Goal: Communication & Community: Answer question/provide support

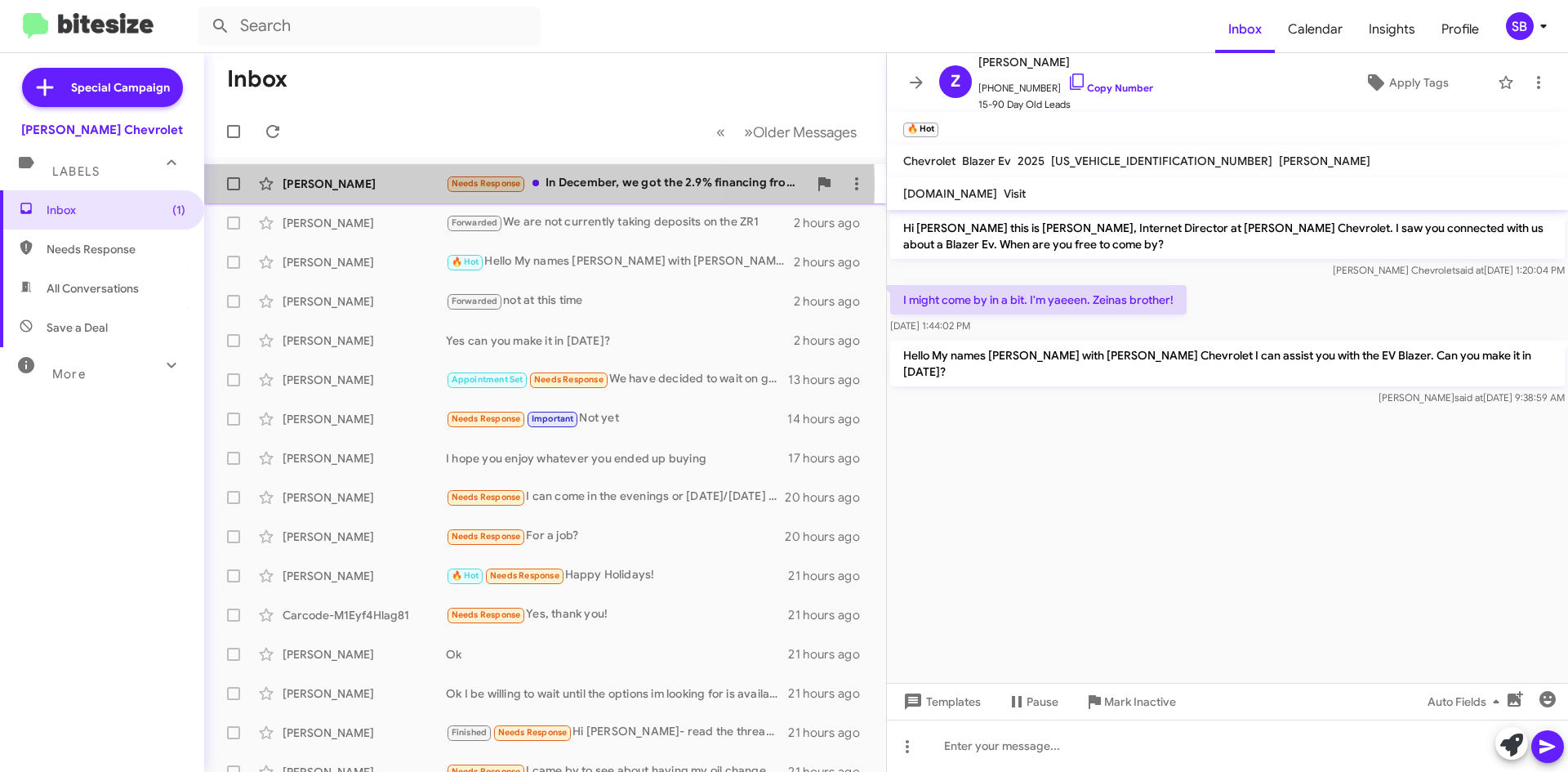
click at [384, 185] on div "[PERSON_NAME]" at bounding box center [364, 184] width 163 height 16
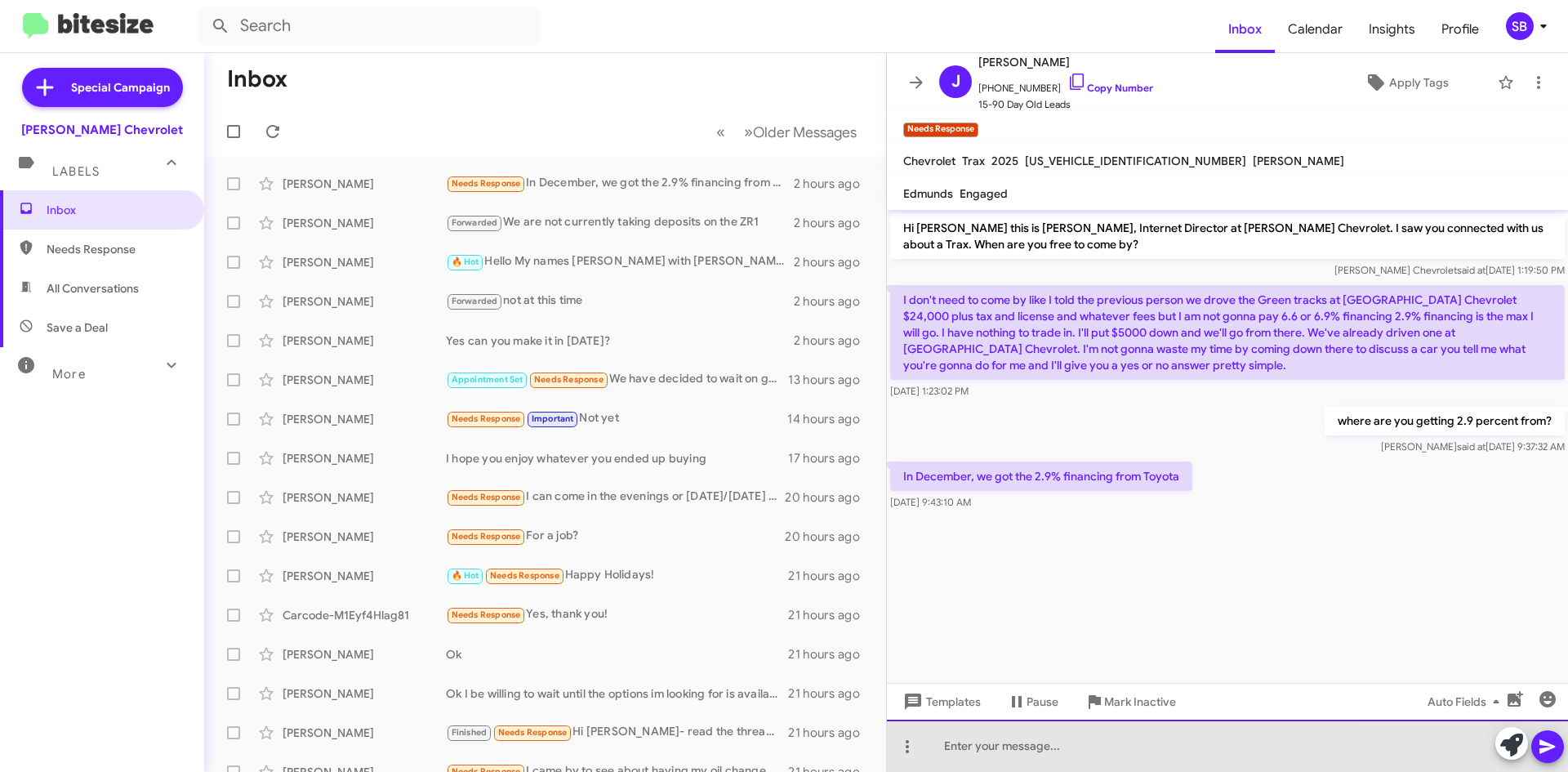
click at [1047, 745] on div at bounding box center [1227, 745] width 681 height 52
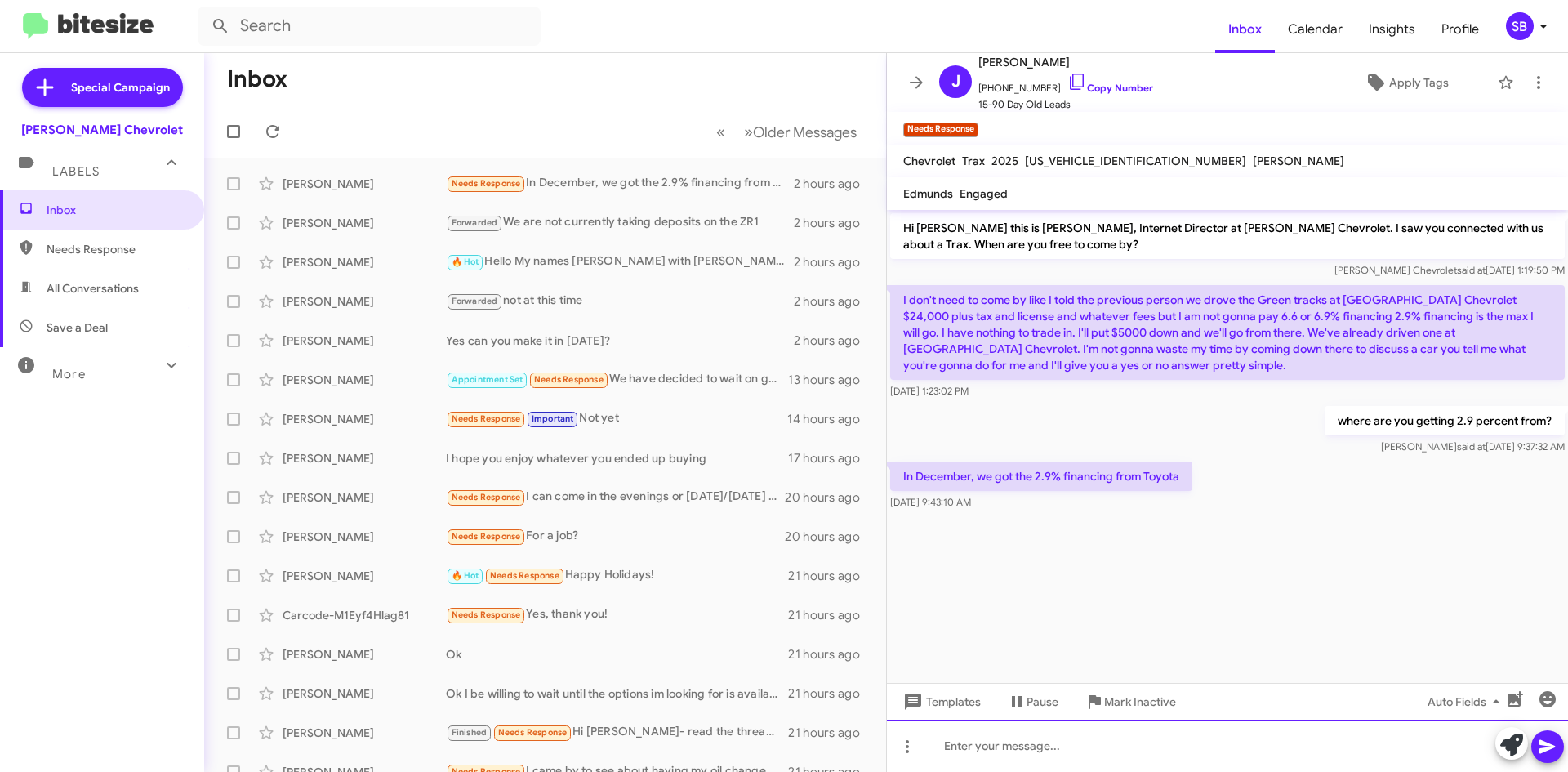
click at [1100, 739] on div at bounding box center [1227, 745] width 681 height 52
click at [1219, 746] on div "Every dealership has different special financing." at bounding box center [1227, 745] width 681 height 52
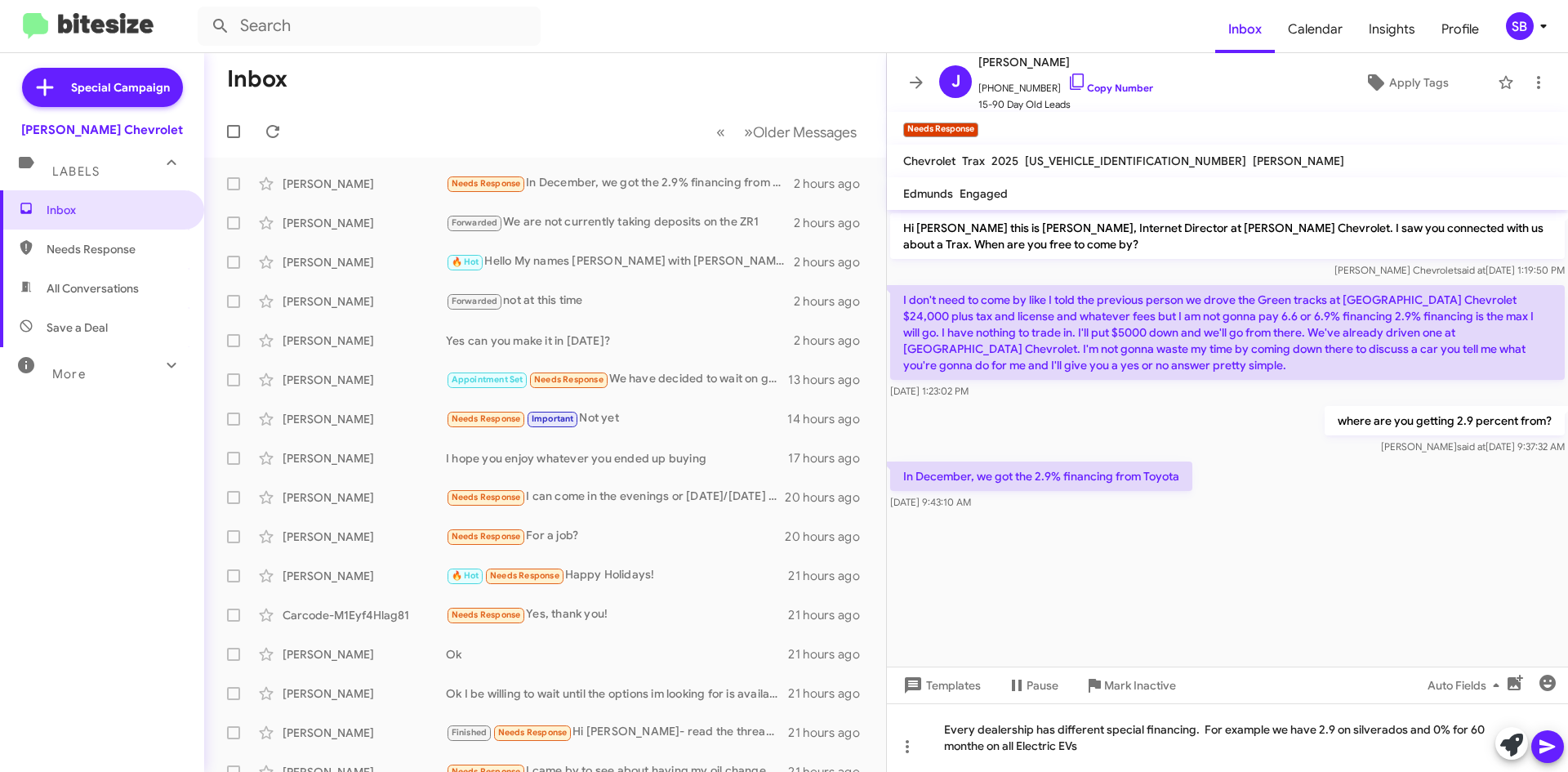
drag, startPoint x: 1373, startPoint y: 729, endPoint x: 1280, endPoint y: 353, distance: 387.3
click at [1283, 349] on p "I don't need to come by like I told the previous person we drove the Green trac…" at bounding box center [1227, 332] width 674 height 95
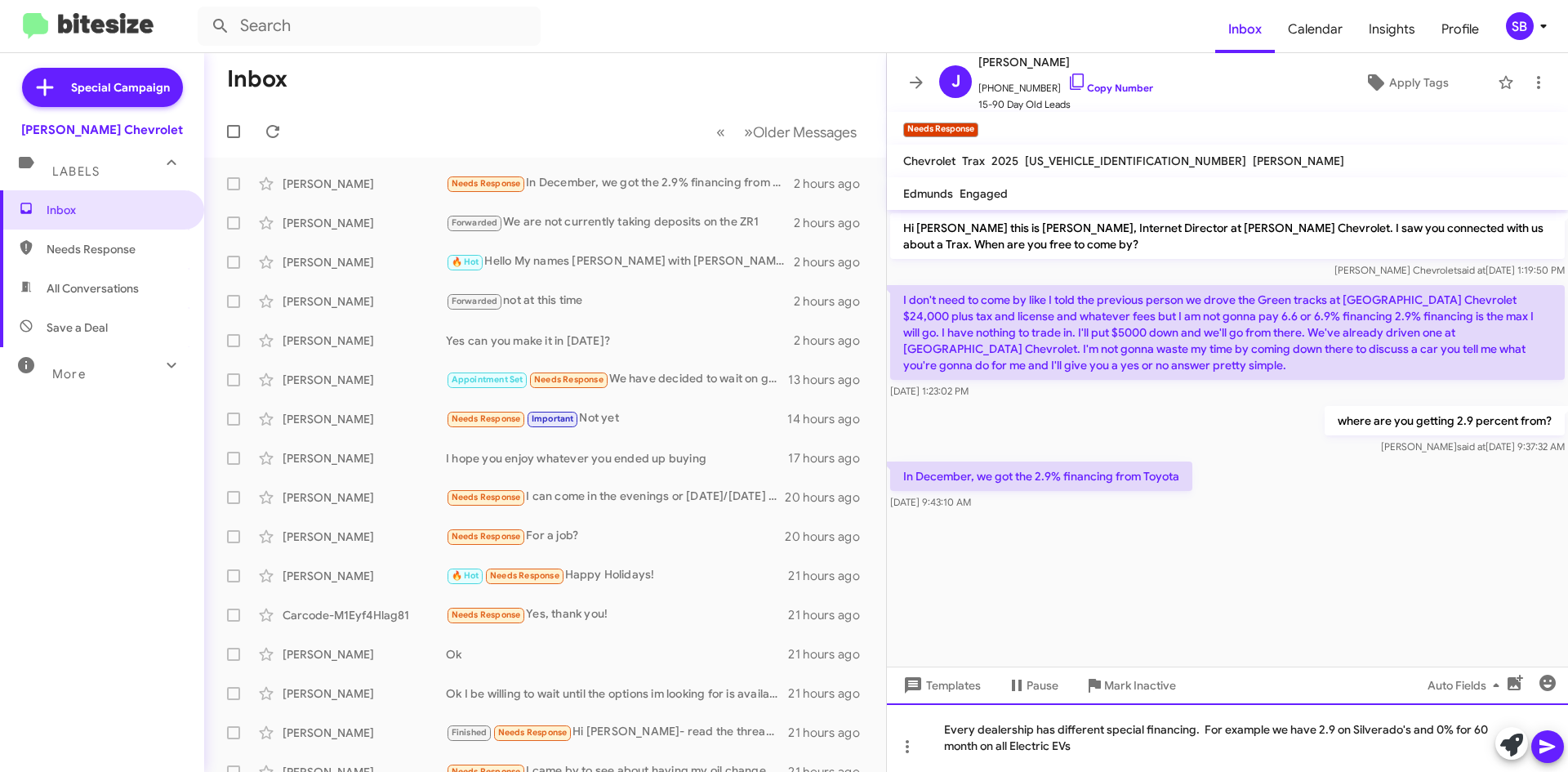
click at [1104, 743] on div "Every dealership has different special financing. For example we have 2.9 on Si…" at bounding box center [1227, 737] width 681 height 69
click at [1401, 750] on div "Every dealership has different special financing. For example we have 2.9 on Si…" at bounding box center [1227, 737] width 681 height 69
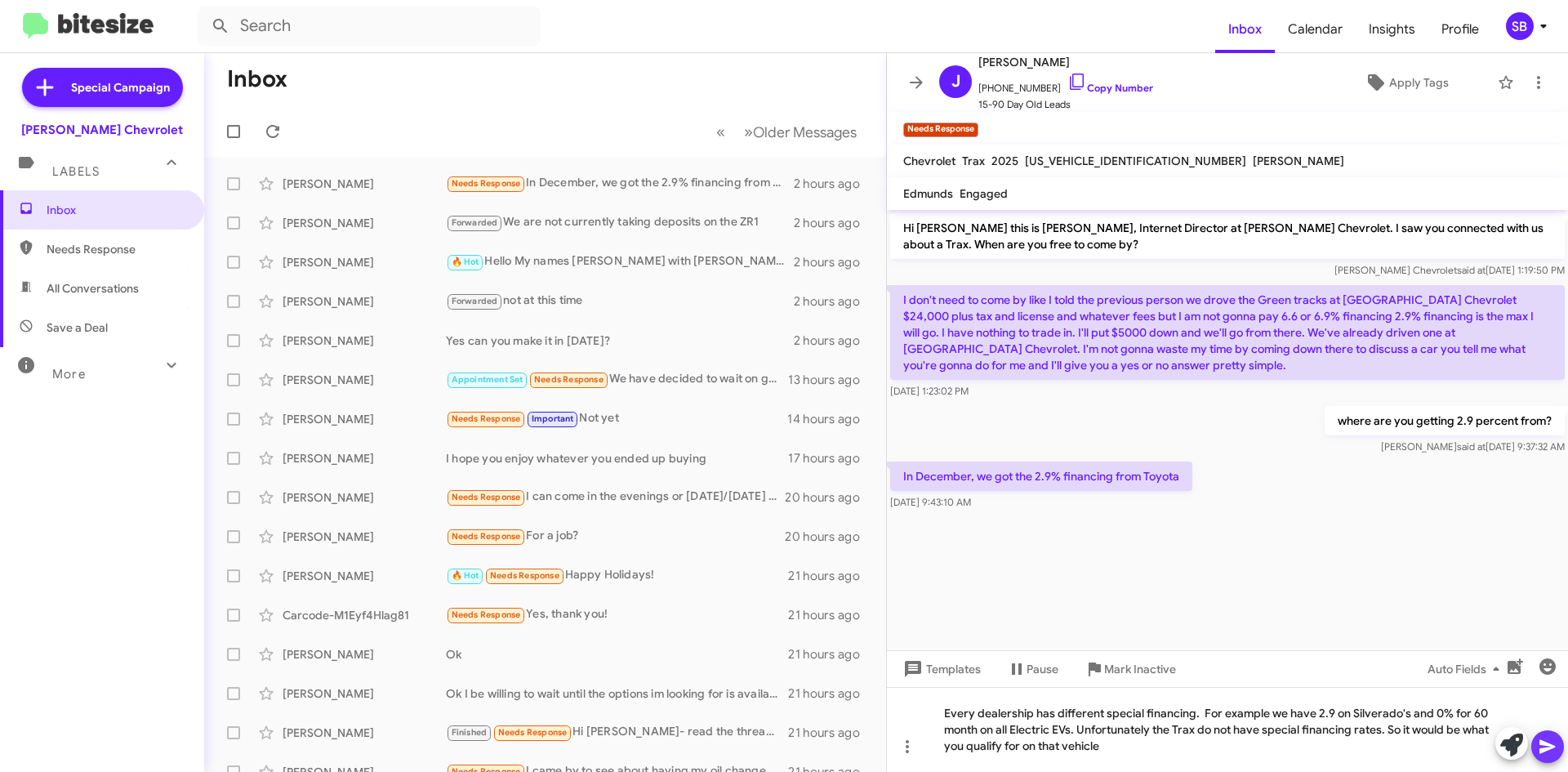
click at [1547, 751] on icon at bounding box center [1547, 747] width 20 height 20
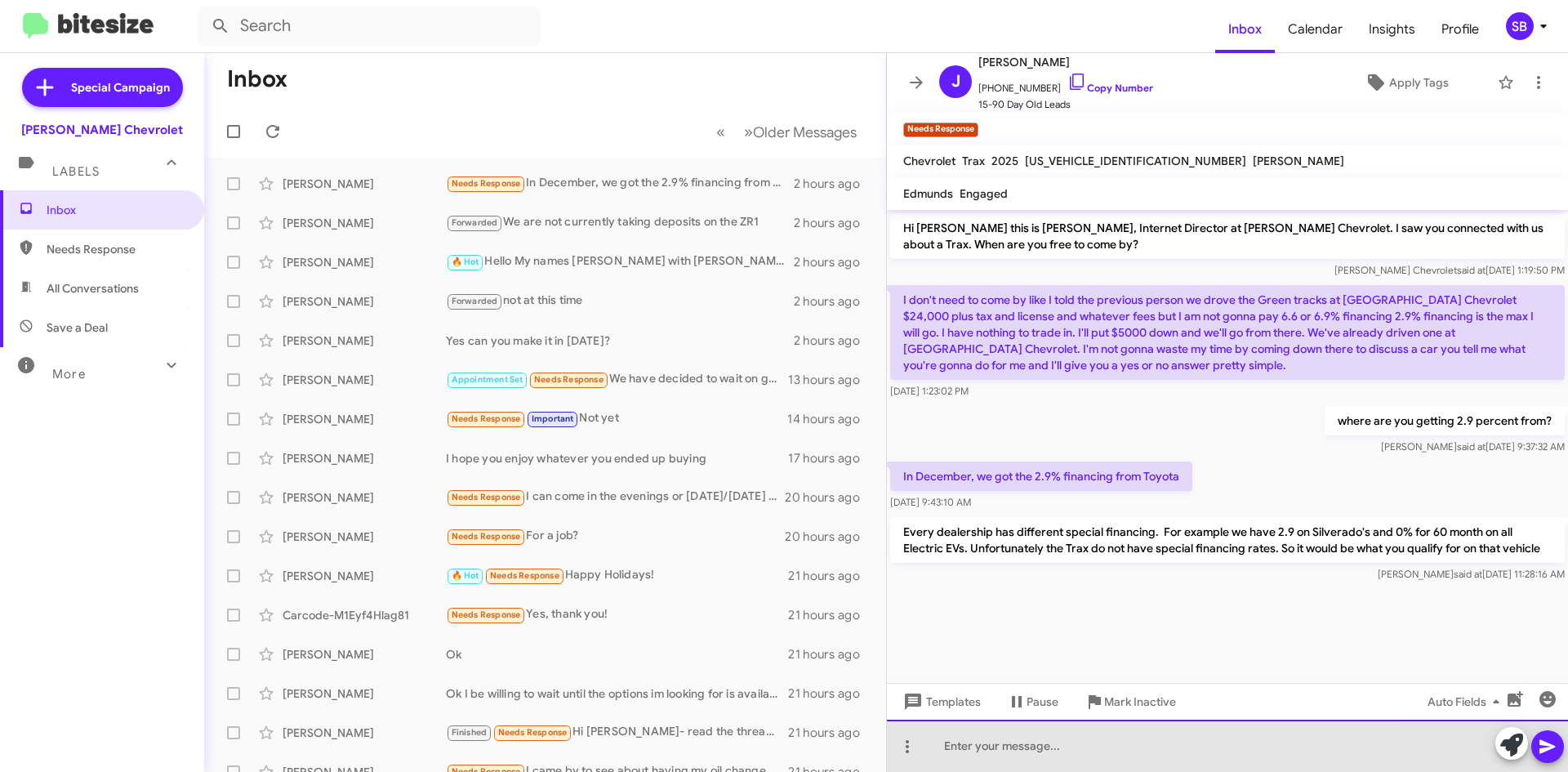
click at [1069, 749] on div at bounding box center [1227, 745] width 681 height 52
